Goal: Navigation & Orientation: Find specific page/section

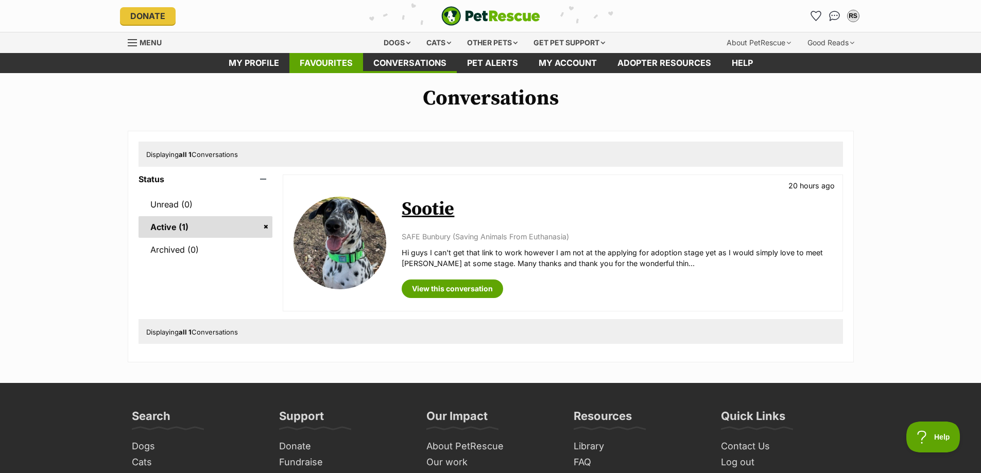
click at [312, 61] on link "Favourites" at bounding box center [326, 63] width 74 height 20
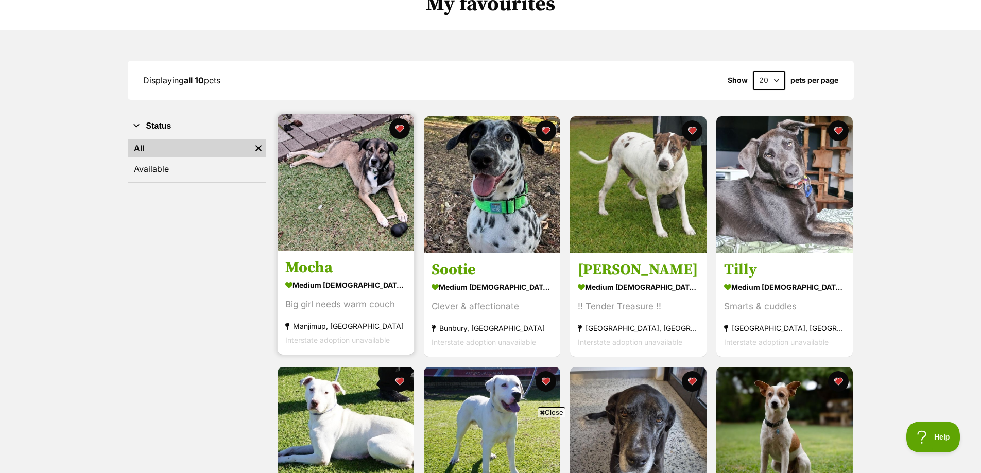
scroll to position [206, 0]
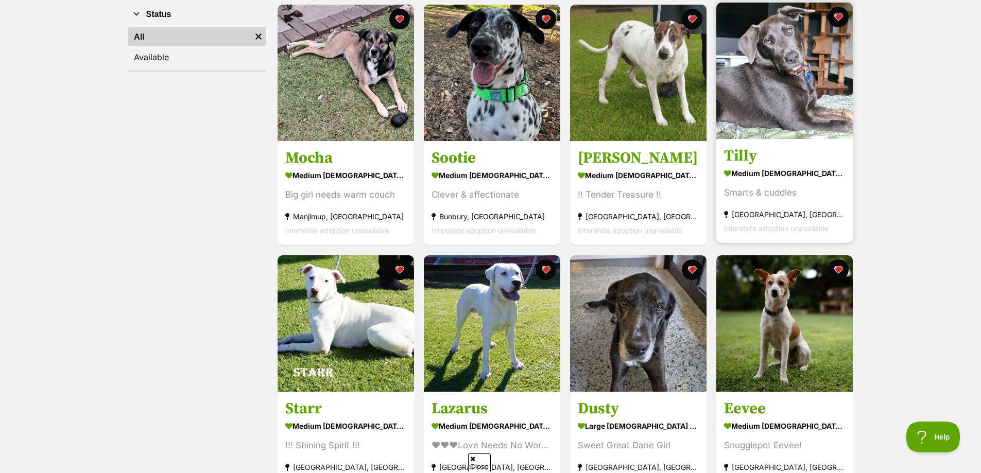
click at [800, 87] on img at bounding box center [784, 71] width 136 height 136
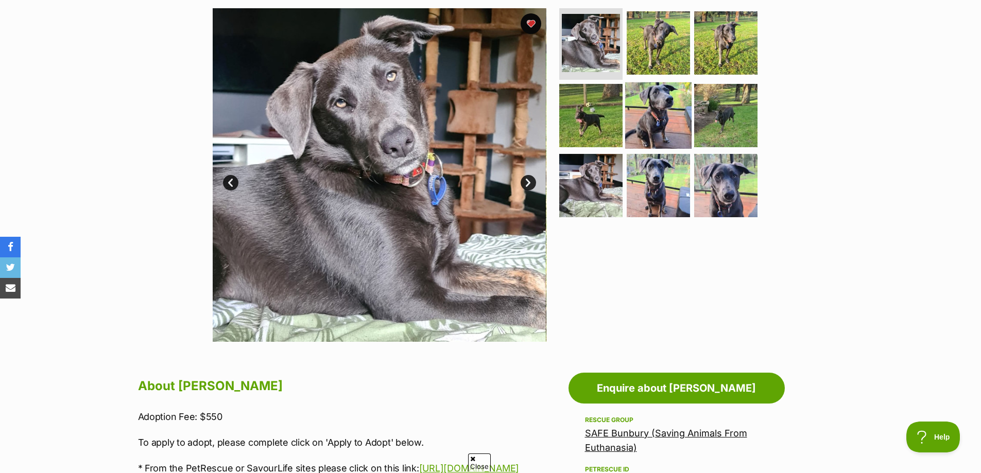
click at [664, 118] on img at bounding box center [658, 115] width 66 height 66
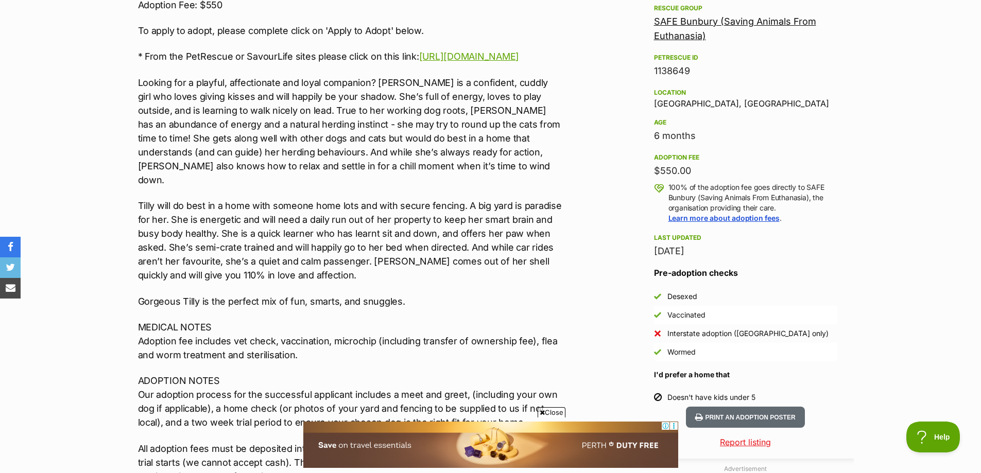
scroll to position [566, 0]
